Goal: Transaction & Acquisition: Purchase product/service

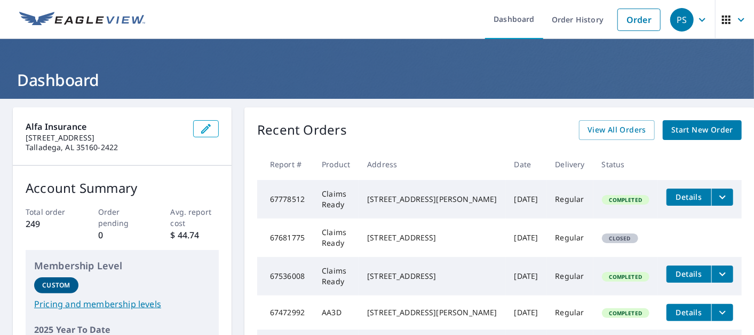
click at [698, 125] on span "Start New Order" at bounding box center [702, 129] width 62 height 13
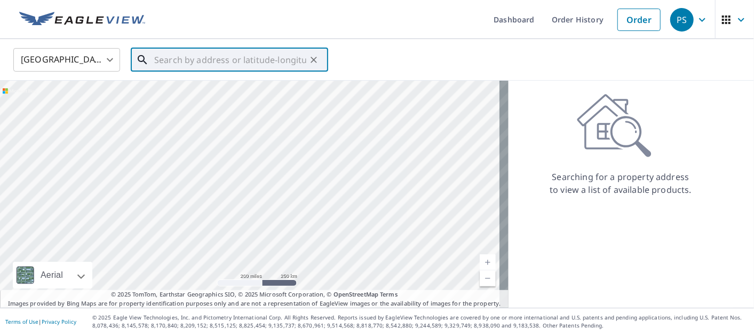
click at [248, 64] on input "text" at bounding box center [230, 60] width 152 height 30
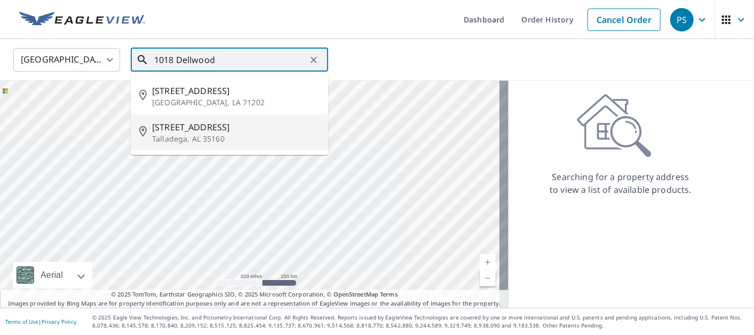
click at [219, 125] on span "[STREET_ADDRESS]" at bounding box center [236, 127] width 168 height 13
type input "[STREET_ADDRESS][PERSON_NAME]"
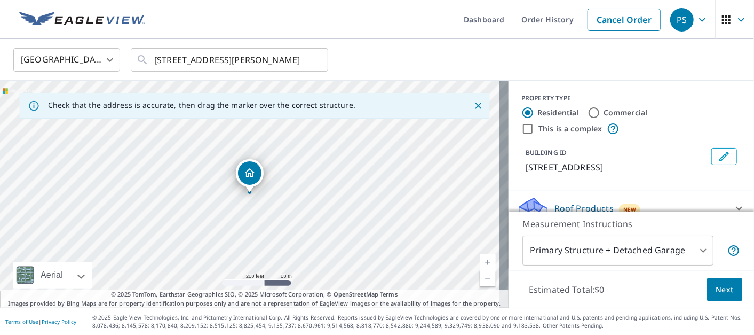
click at [575, 240] on body "PS PS Dashboard Order History Cancel Order PS [GEOGRAPHIC_DATA] [GEOGRAPHIC_DAT…" at bounding box center [377, 167] width 754 height 335
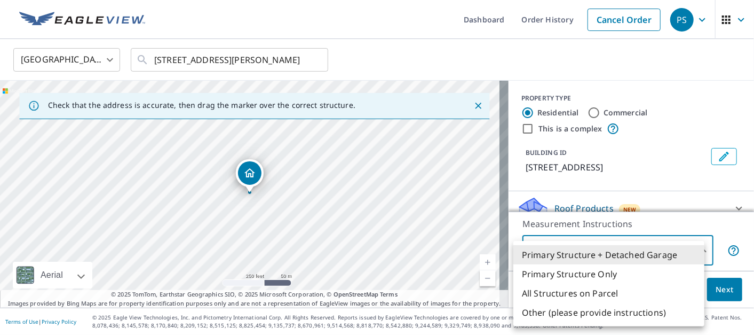
click at [573, 272] on li "Primary Structure Only" at bounding box center [608, 273] width 191 height 19
type input "2"
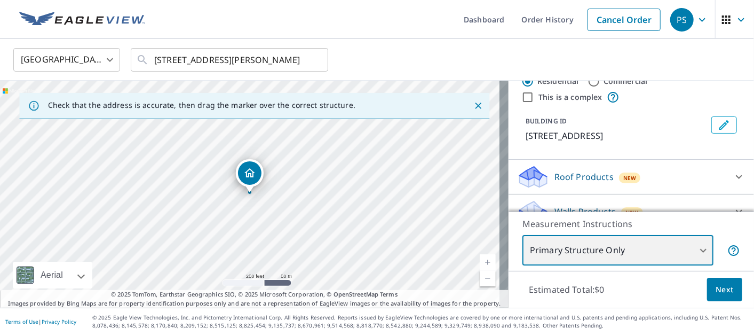
scroll to position [49, 0]
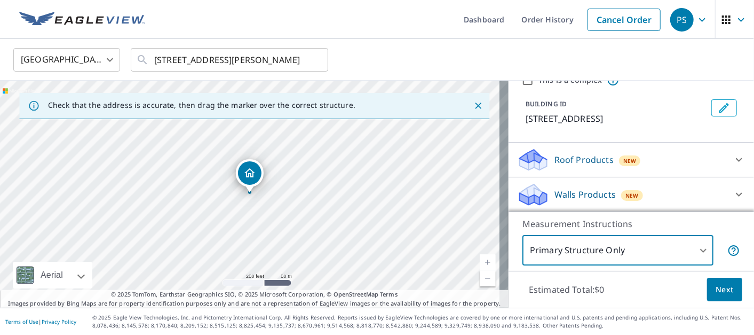
click at [566, 163] on p "Roof Products" at bounding box center [584, 159] width 59 height 13
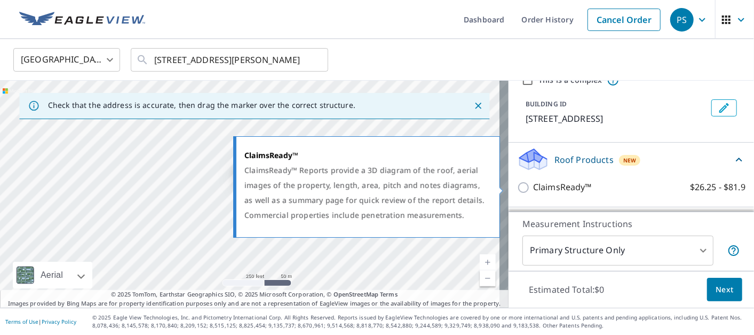
click at [542, 185] on p "ClaimsReady™" at bounding box center [562, 186] width 59 height 13
click at [533, 185] on input "ClaimsReady™ $26.25 - $81.9" at bounding box center [525, 187] width 16 height 13
checkbox input "true"
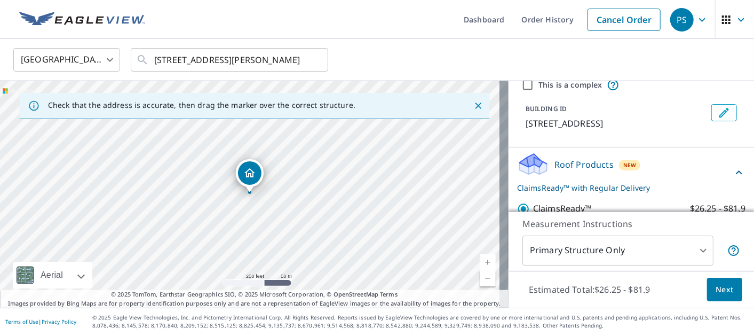
scroll to position [118, 0]
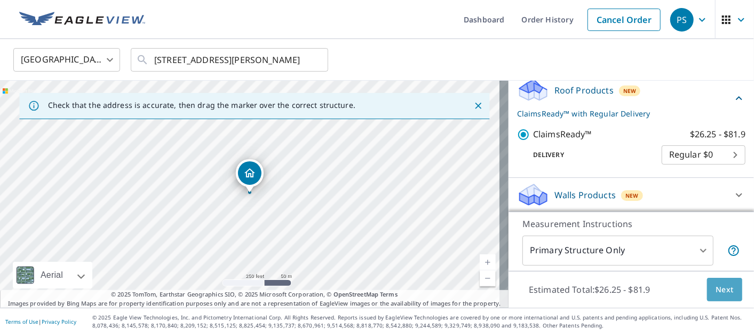
click at [721, 287] on span "Next" at bounding box center [725, 289] width 18 height 13
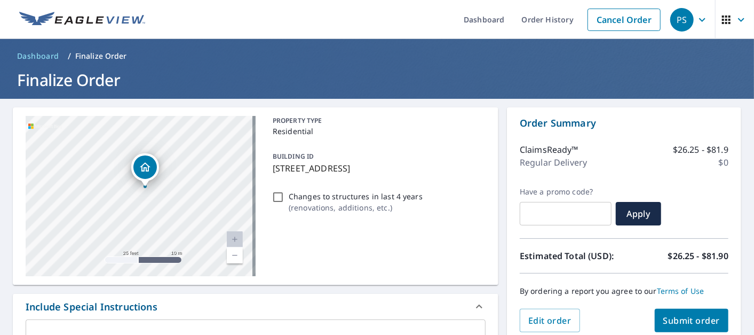
drag, startPoint x: 187, startPoint y: 223, endPoint x: 177, endPoint y: 148, distance: 74.8
click at [177, 148] on div "[STREET_ADDRESS][PERSON_NAME]" at bounding box center [141, 196] width 230 height 160
drag, startPoint x: 148, startPoint y: 161, endPoint x: 156, endPoint y: 131, distance: 30.9
click at [156, 131] on icon "Dropped pin, building 1, Residential property, 1018 Dellwood Dr Talladega, AL 3…" at bounding box center [153, 134] width 13 height 13
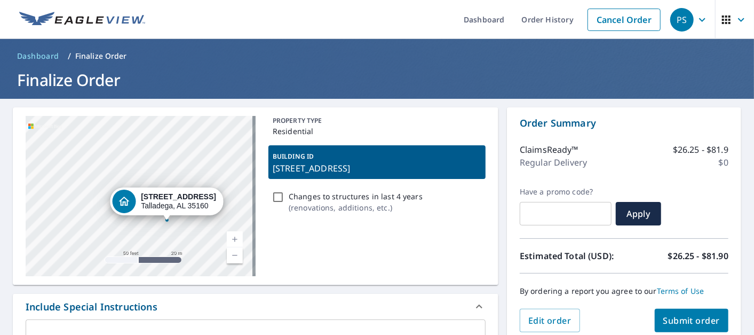
drag, startPoint x: 164, startPoint y: 209, endPoint x: 180, endPoint y: 229, distance: 25.5
click at [180, 229] on div "[STREET_ADDRESS][PERSON_NAME]" at bounding box center [141, 196] width 230 height 160
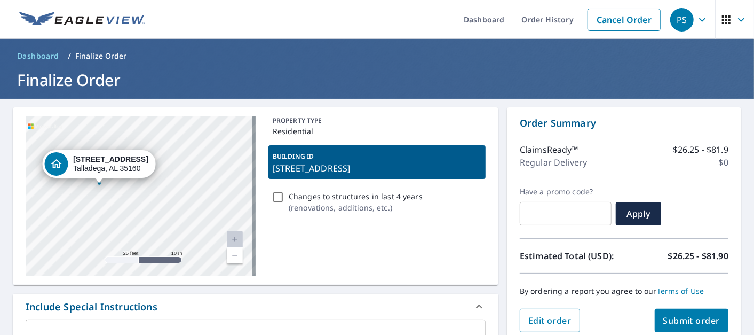
drag, startPoint x: 159, startPoint y: 212, endPoint x: 122, endPoint y: 183, distance: 46.7
click at [99, 180] on div "Dropped pin, building 1, Residential property, 1018 Dellwood Dr Talladega, AL 3…" at bounding box center [99, 177] width 14 height 11
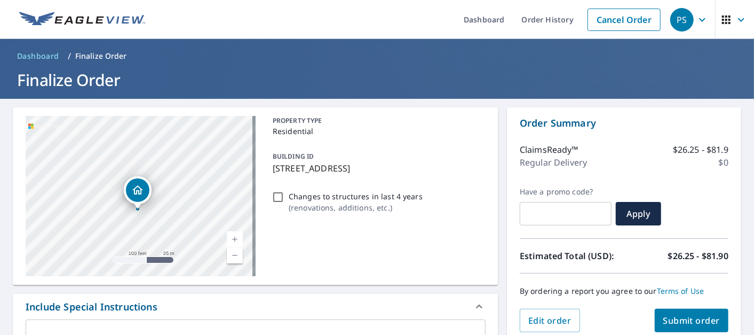
drag, startPoint x: 153, startPoint y: 179, endPoint x: 140, endPoint y: 191, distance: 17.0
click at [138, 192] on icon "Dropped pin, building 1, Residential property, 1018 Dellwood Dr Talladega, AL 3…" at bounding box center [137, 190] width 13 height 13
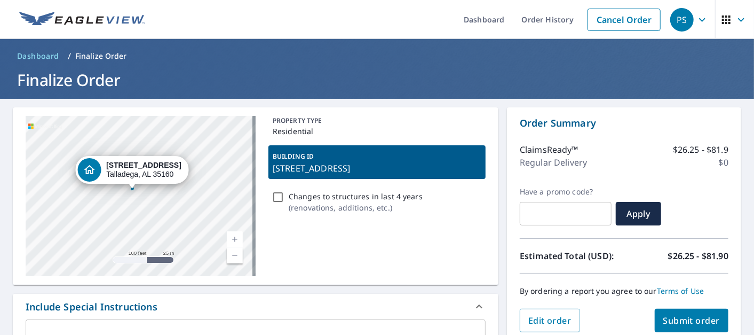
click at [131, 231] on div "[STREET_ADDRESS][PERSON_NAME]" at bounding box center [141, 196] width 230 height 160
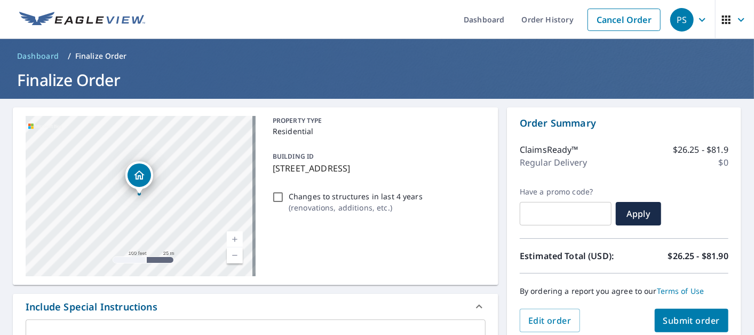
click at [143, 198] on div "[STREET_ADDRESS][PERSON_NAME]" at bounding box center [141, 196] width 230 height 160
drag, startPoint x: 139, startPoint y: 193, endPoint x: 143, endPoint y: 205, distance: 13.0
click at [143, 205] on div "Dropped pin, building 1, Residential property, 1018 Dellwood Dr Talladega, AL 3…" at bounding box center [142, 207] width 14 height 11
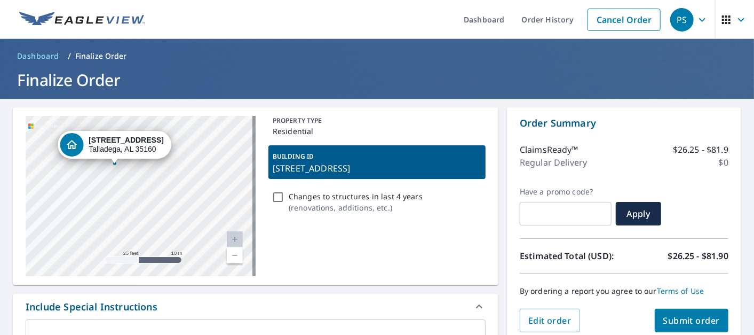
drag, startPoint x: 116, startPoint y: 207, endPoint x: 142, endPoint y: 192, distance: 29.9
click at [142, 192] on div "[STREET_ADDRESS][PERSON_NAME]" at bounding box center [141, 196] width 230 height 160
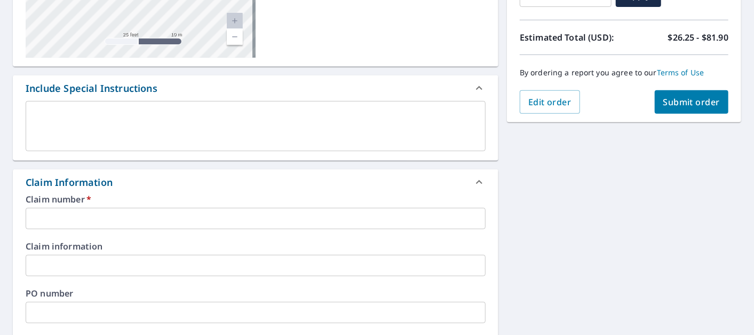
scroll to position [237, 0]
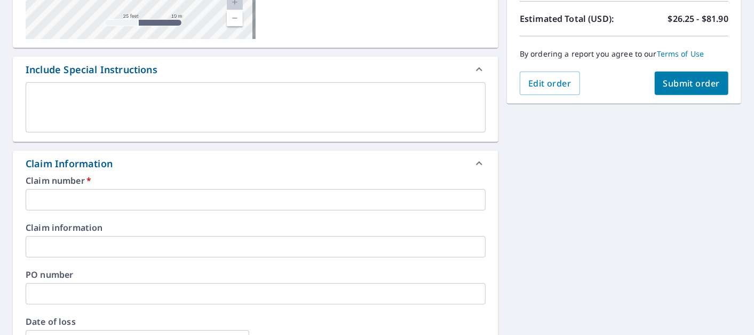
click at [248, 192] on input "text" at bounding box center [256, 199] width 460 height 21
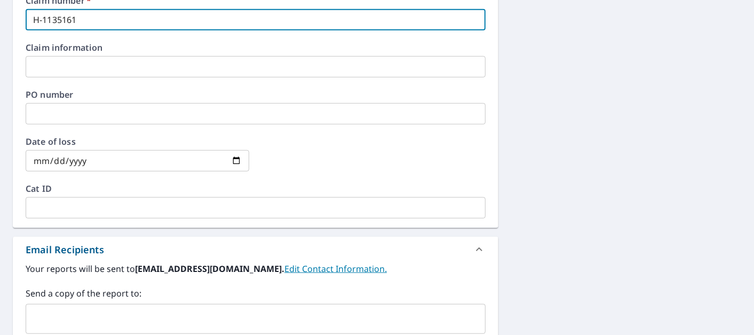
scroll to position [474, 0]
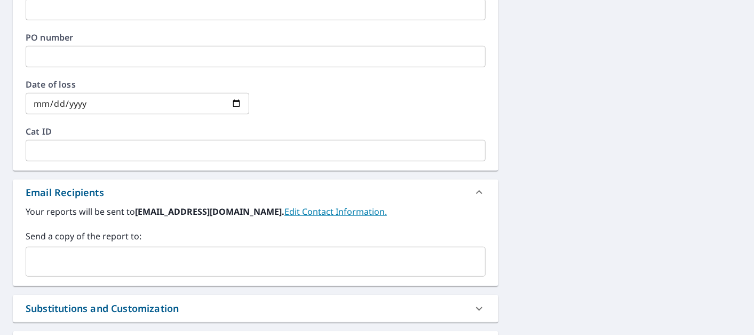
type input "H-1135161"
click at [193, 262] on input "text" at bounding box center [247, 261] width 434 height 20
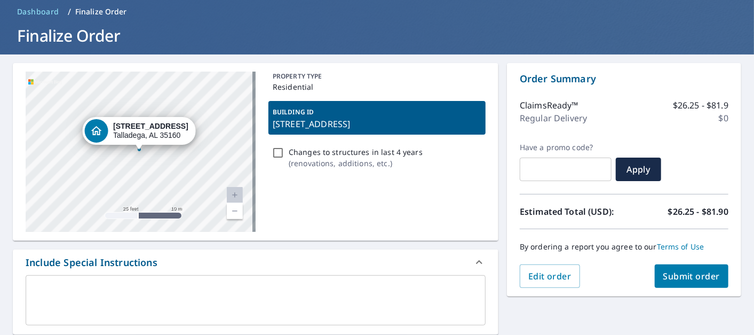
scroll to position [118, 0]
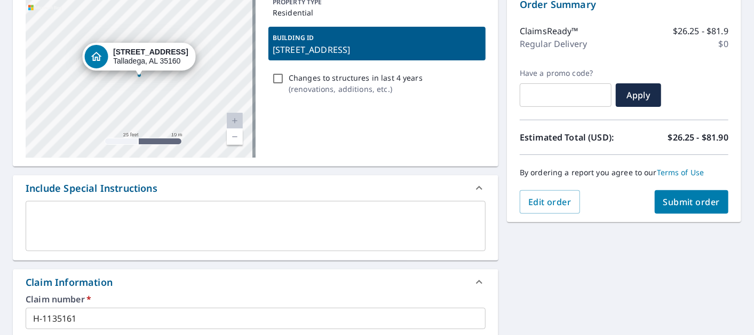
type input "[EMAIL_ADDRESS][DOMAIN_NAME]"
click at [674, 201] on span "Submit order" at bounding box center [691, 202] width 57 height 12
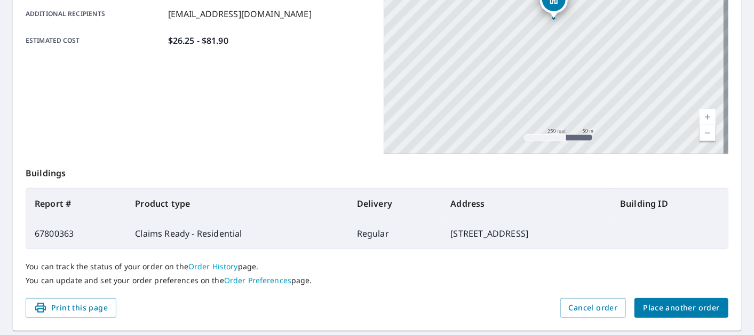
scroll to position [292, 0]
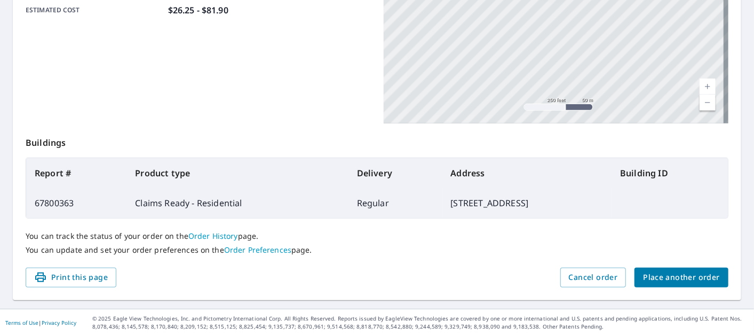
click at [668, 277] on span "Place another order" at bounding box center [681, 277] width 77 height 13
